Goal: Transaction & Acquisition: Purchase product/service

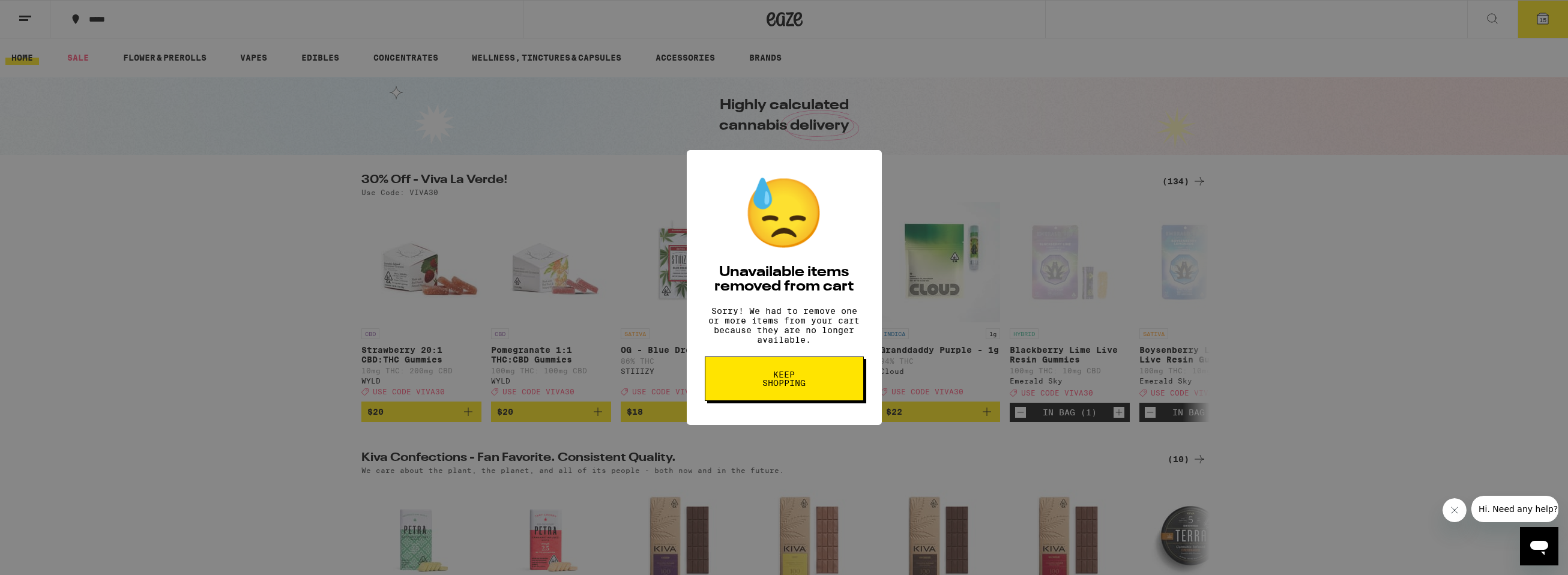
click at [760, 381] on span "Keep Shopping" at bounding box center [784, 379] width 62 height 17
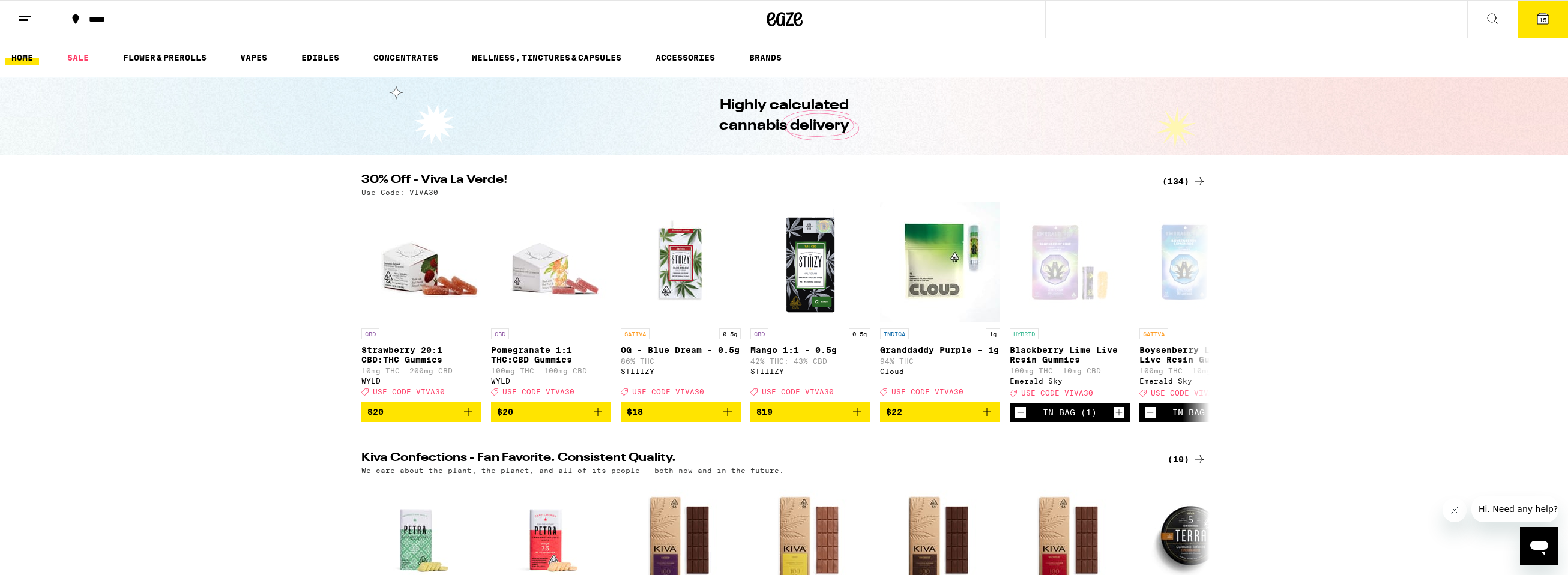
click at [1185, 179] on div "(134)" at bounding box center [1185, 181] width 45 height 14
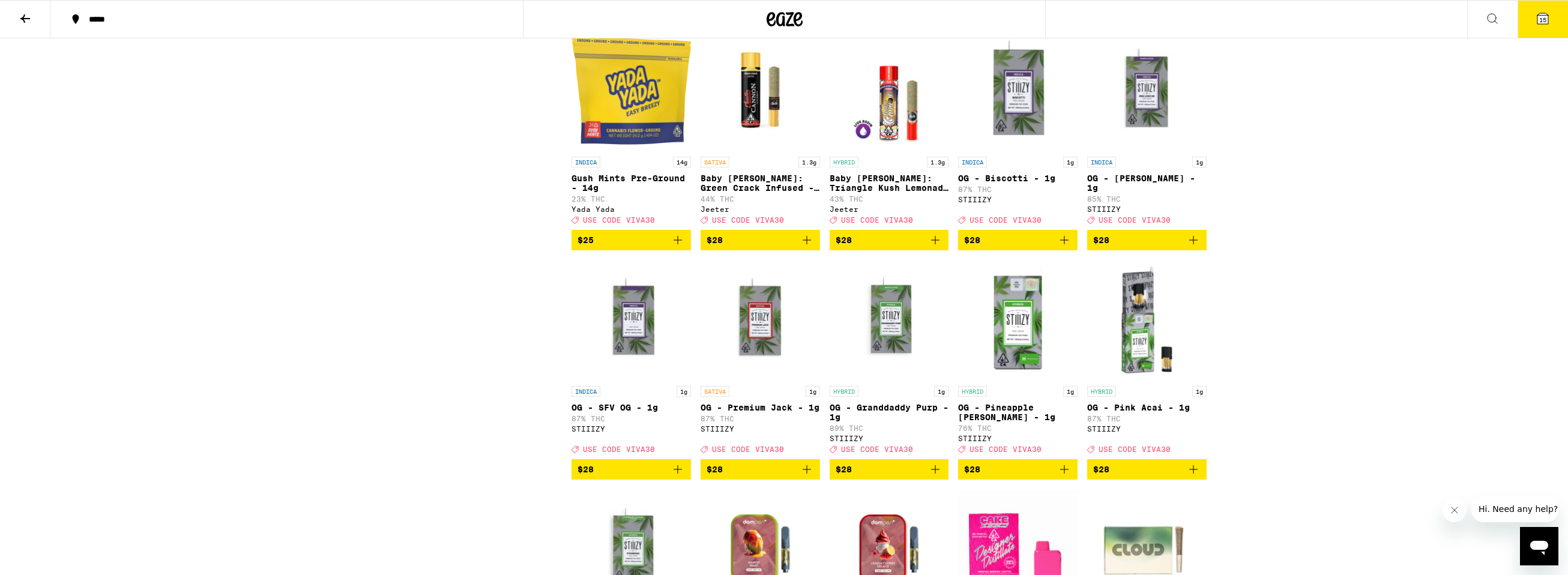
scroll to position [4272, 0]
click at [1491, 9] on button at bounding box center [1492, 20] width 50 height 38
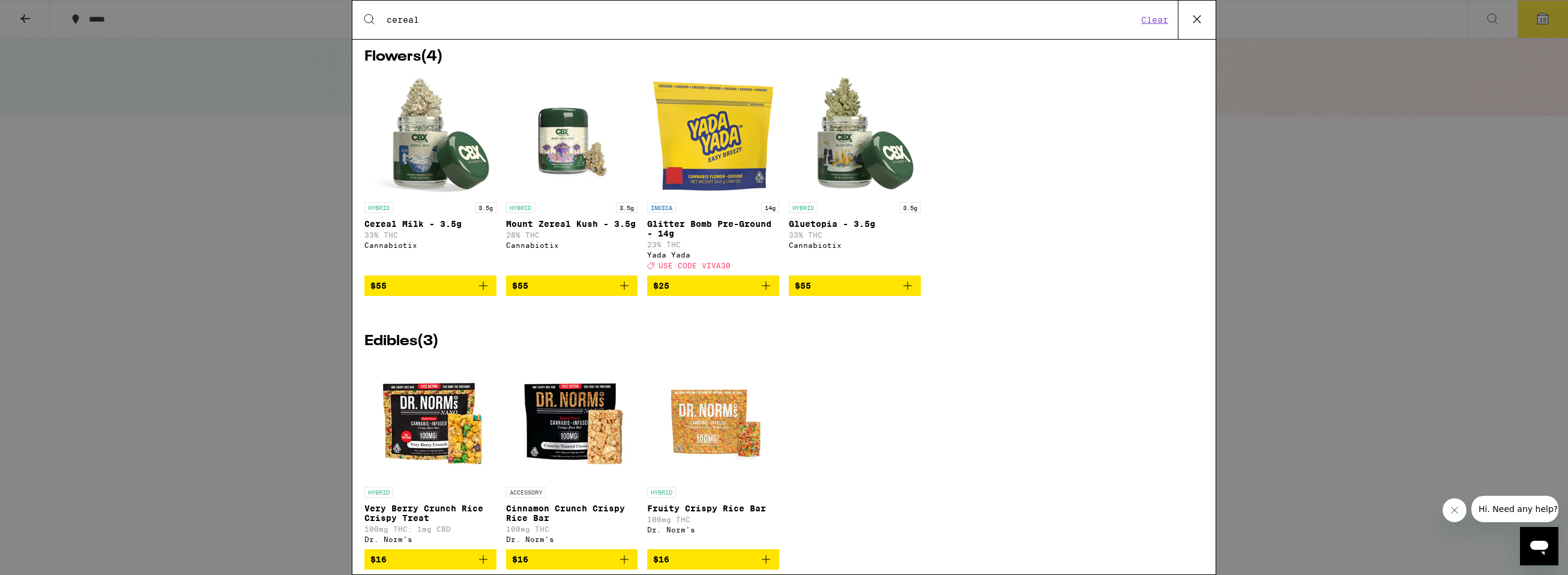
scroll to position [0, 0]
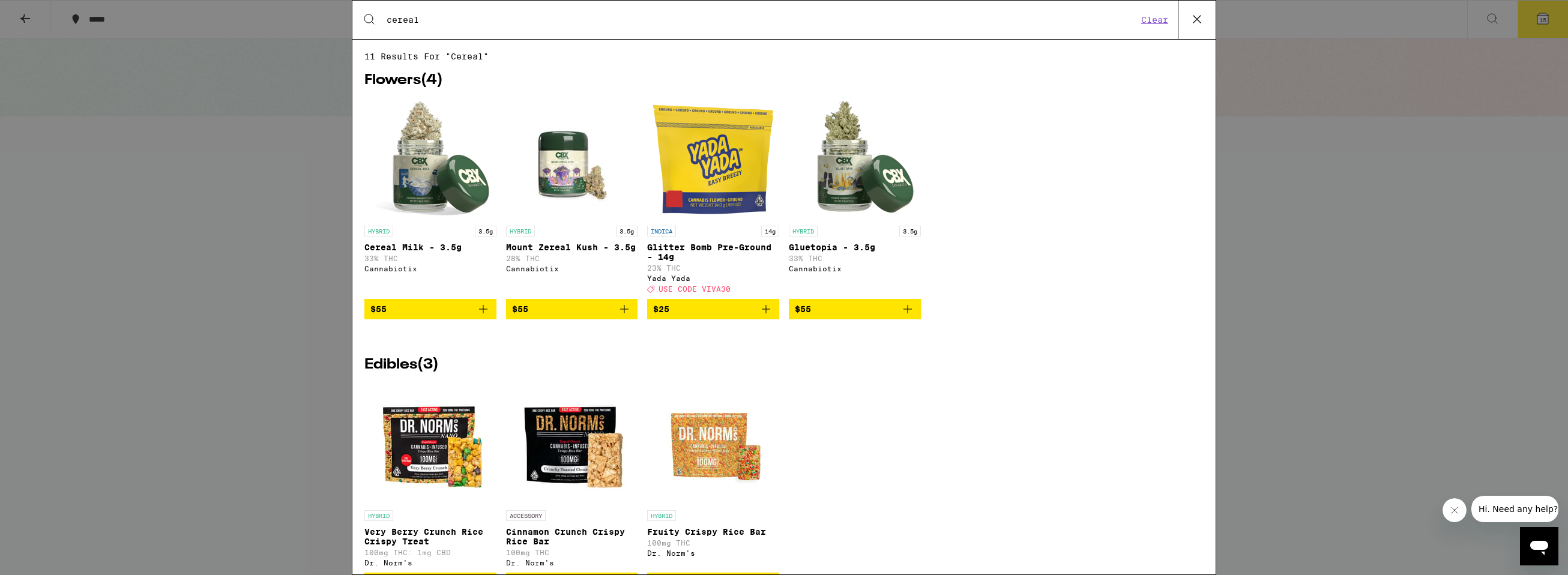
type input "cereal"
